Goal: Book appointment/travel/reservation

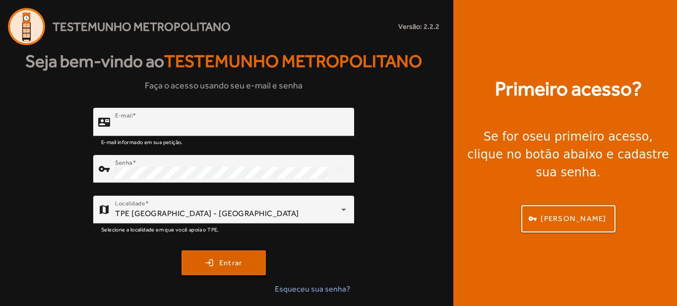
type input "**********"
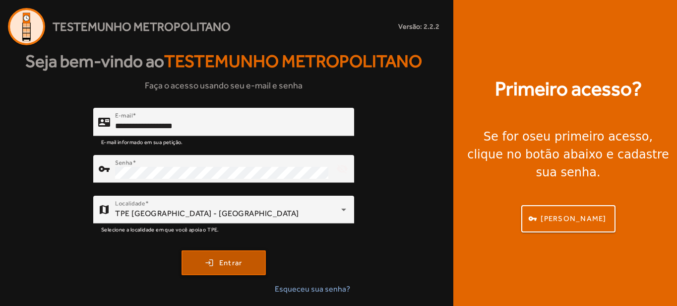
click at [241, 260] on span "Entrar" at bounding box center [230, 262] width 23 height 11
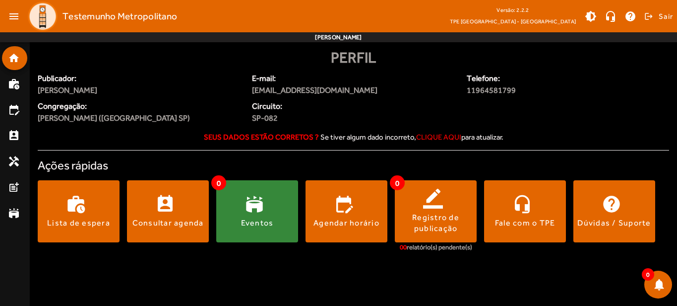
click at [239, 208] on span at bounding box center [257, 211] width 82 height 24
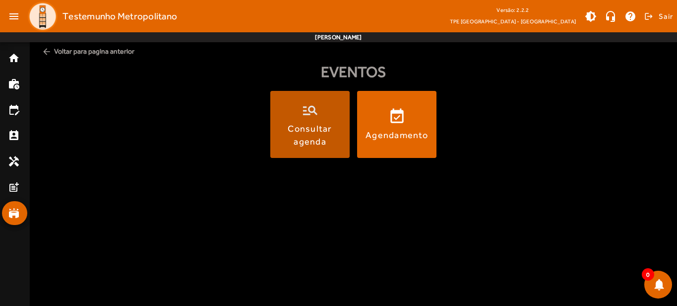
click at [313, 125] on div "Consultar agenda" at bounding box center [309, 134] width 75 height 25
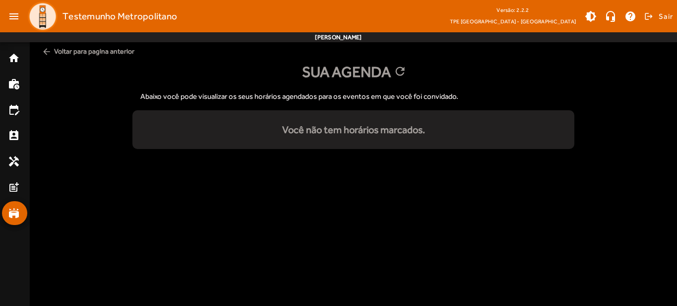
click at [74, 49] on span "arrow_back Voltar para pagina anterior" at bounding box center [353, 51] width 631 height 18
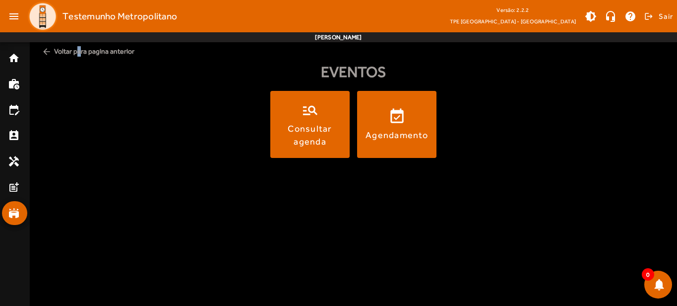
click at [75, 49] on span "arrow_back Voltar para pagina anterior" at bounding box center [353, 51] width 631 height 18
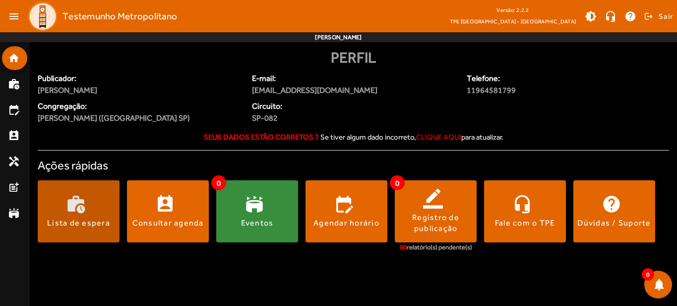
click at [71, 217] on div "Lista de espera" at bounding box center [78, 222] width 63 height 11
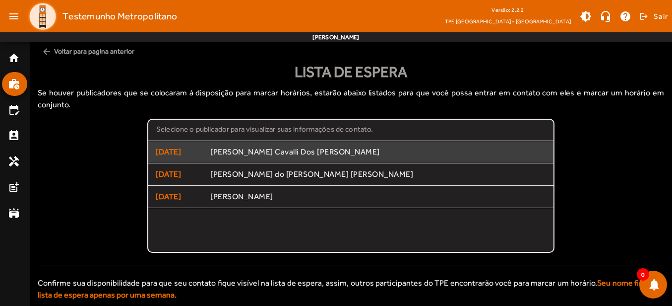
click at [227, 147] on span "[PERSON_NAME] Cavalli Dos [PERSON_NAME]" at bounding box center [378, 152] width 336 height 10
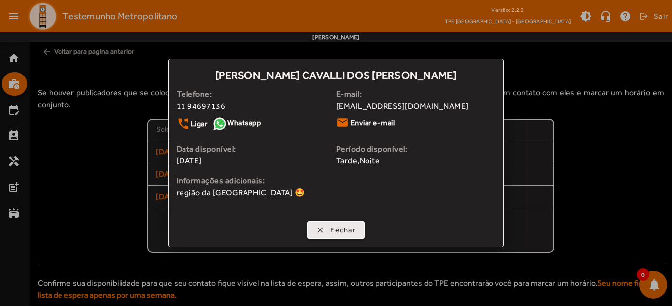
click at [328, 229] on span "button" at bounding box center [336, 230] width 55 height 24
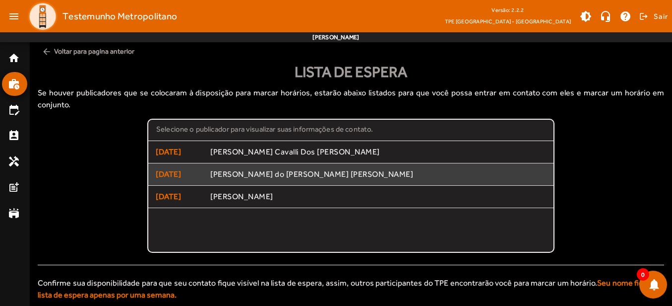
click at [254, 169] on span "[PERSON_NAME] do [PERSON_NAME] [PERSON_NAME]" at bounding box center [378, 174] width 336 height 10
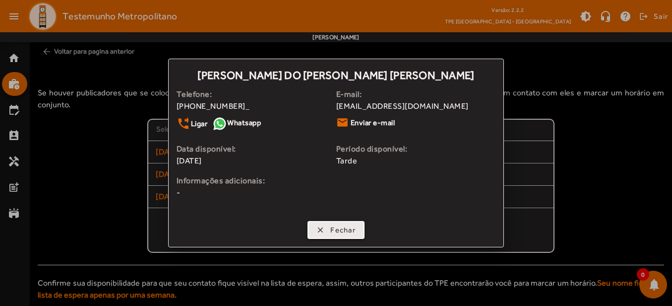
click at [344, 232] on span "Fechar" at bounding box center [342, 229] width 25 height 11
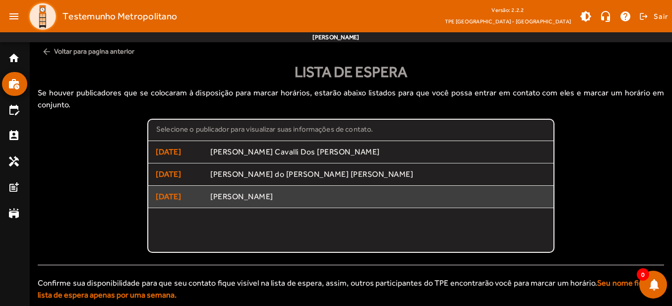
click at [240, 191] on span "[PERSON_NAME]" at bounding box center [378, 196] width 336 height 10
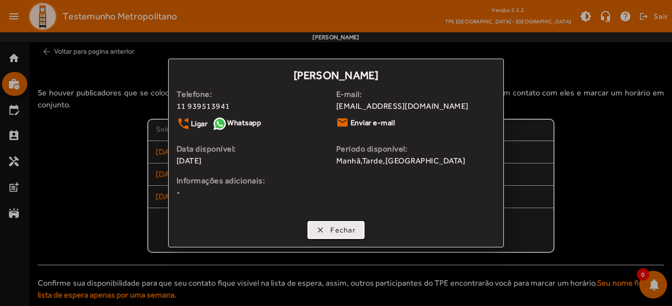
click at [348, 232] on span "Fechar" at bounding box center [342, 229] width 25 height 11
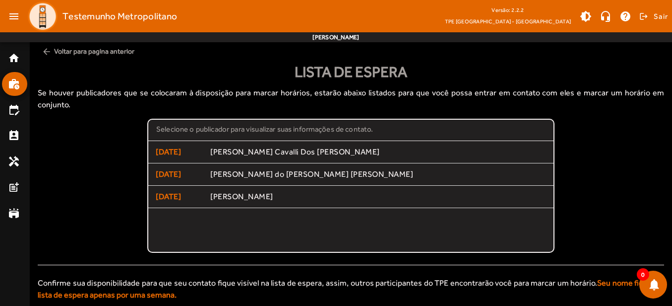
click at [76, 51] on span "arrow_back Voltar para pagina anterior" at bounding box center [351, 51] width 626 height 18
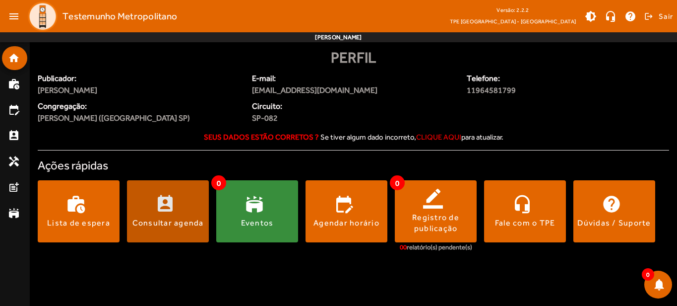
click at [154, 218] on div "Consultar agenda" at bounding box center [167, 222] width 71 height 11
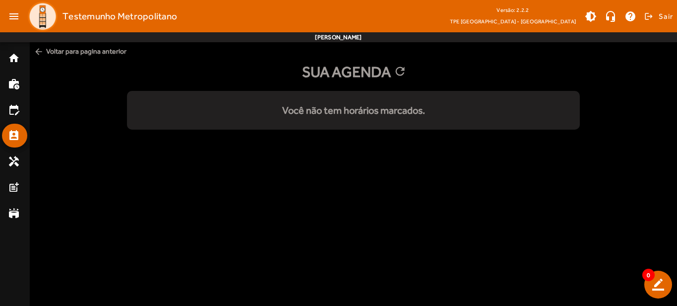
click at [71, 46] on span "arrow_back Voltar para pagina anterior" at bounding box center [353, 51] width 647 height 18
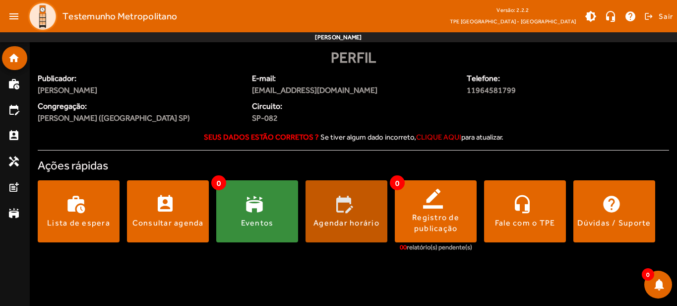
click at [356, 219] on div "Agendar horário" at bounding box center [346, 222] width 66 height 11
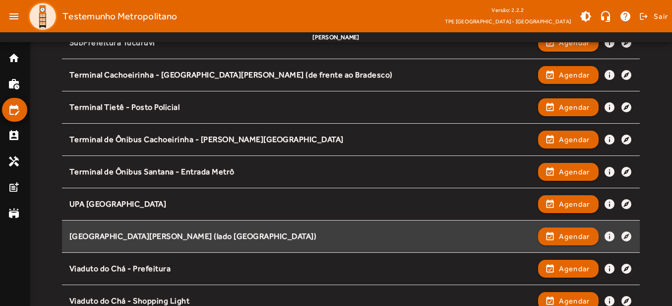
scroll to position [1344, 0]
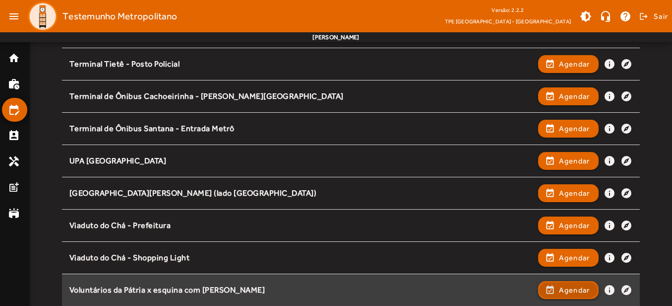
click at [579, 287] on span "Agendar" at bounding box center [574, 290] width 31 height 12
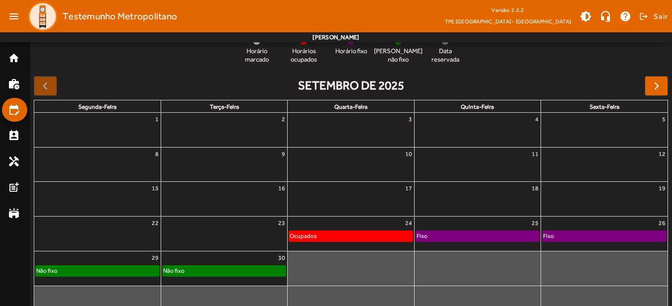
scroll to position [134, 0]
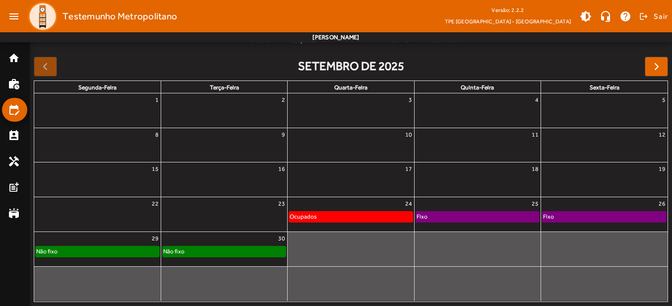
click at [602, 213] on div "Fixo" at bounding box center [605, 216] width 124 height 10
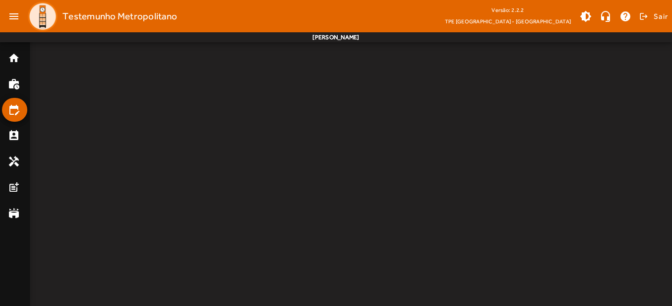
scroll to position [0, 0]
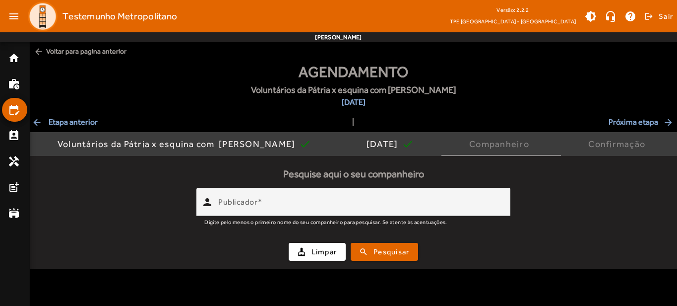
click at [56, 123] on span "arrow_back Etapa anterior" at bounding box center [65, 122] width 66 height 12
